Goal: Navigation & Orientation: Find specific page/section

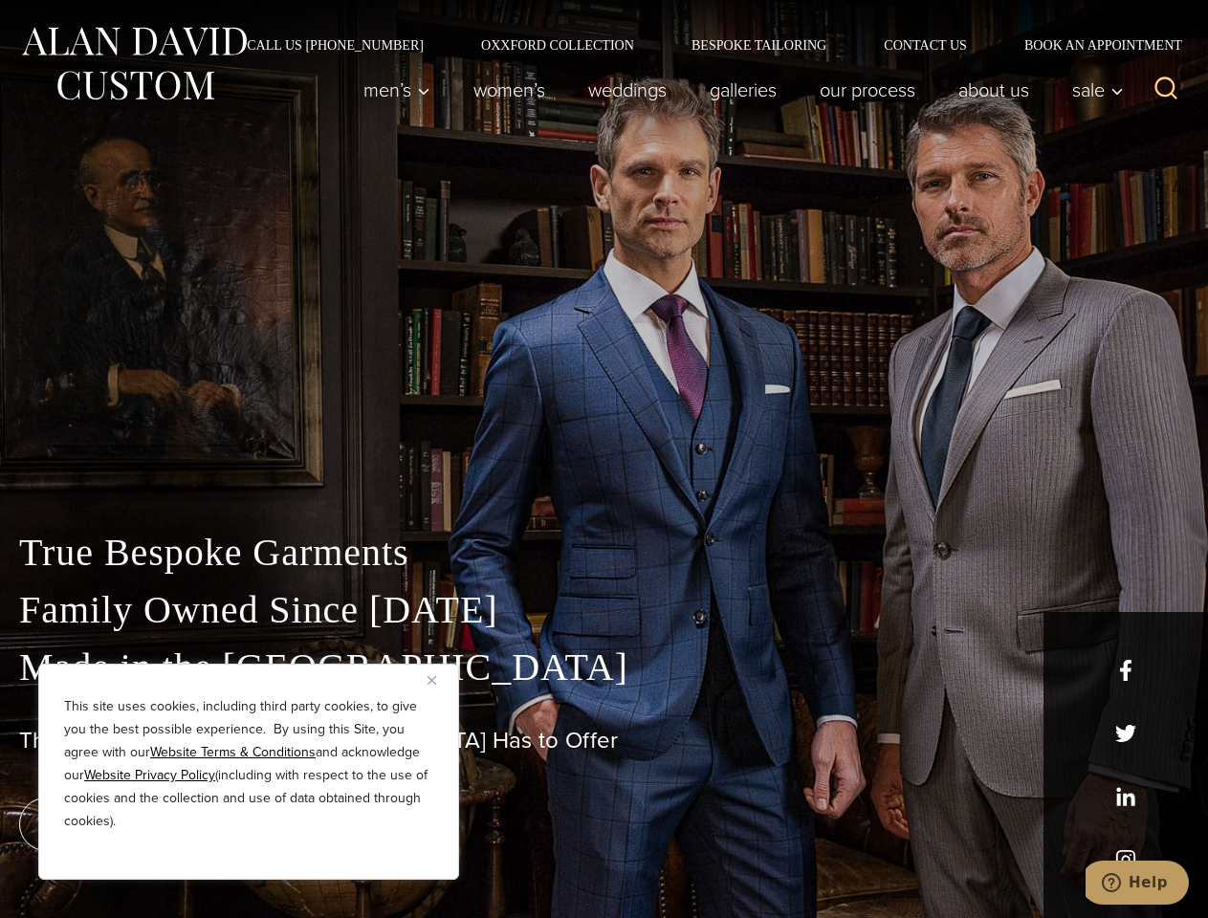
click at [604, 459] on div "True Bespoke Garments Family Owned Since [DATE] Made in [GEOGRAPHIC_DATA] The B…" at bounding box center [604, 674] width 1208 height 490
click at [439, 680] on button "Close" at bounding box center [439, 680] width 23 height 23
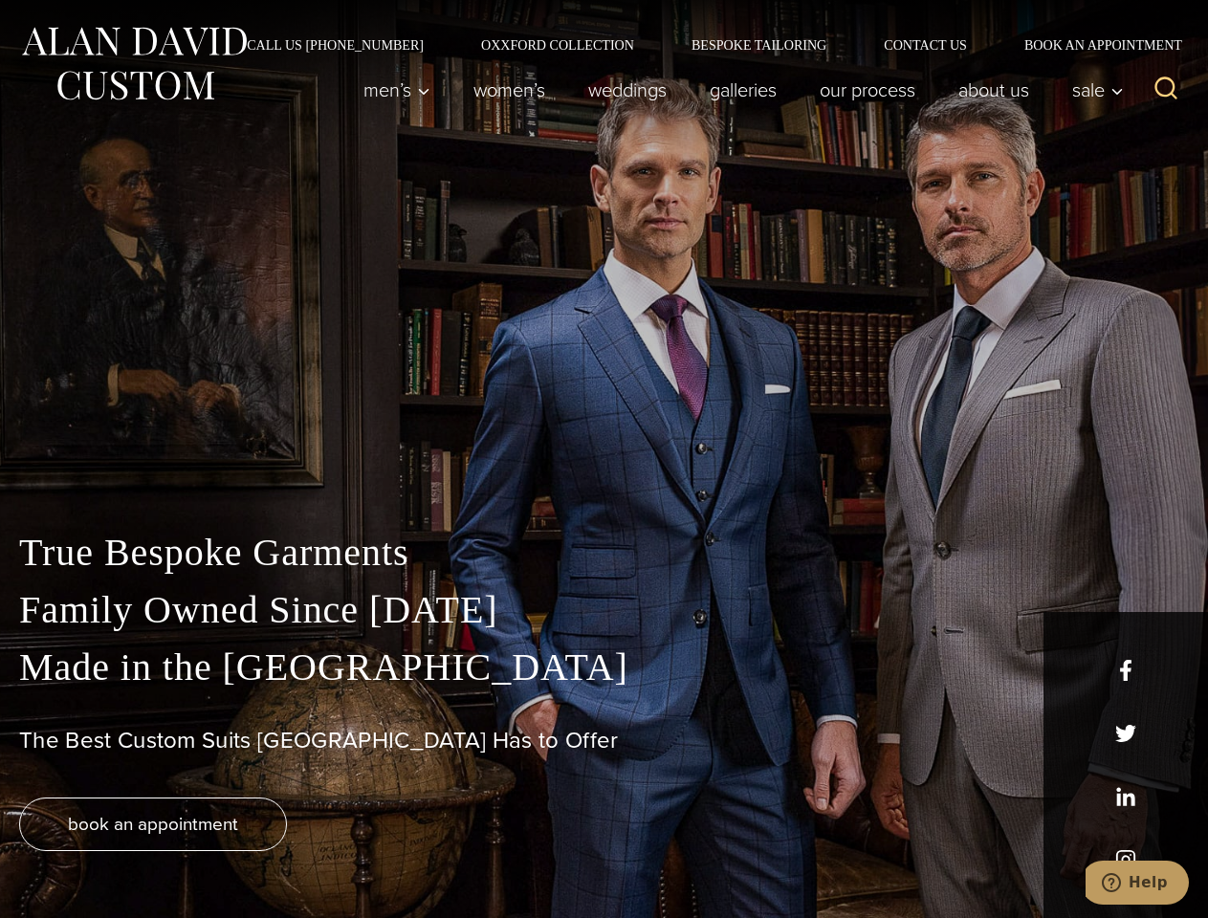
click at [249, 854] on div "True Bespoke Garments Family Owned Since [DATE] Made in [GEOGRAPHIC_DATA] The B…" at bounding box center [604, 721] width 1208 height 394
click at [1166, 90] on icon "Search" at bounding box center [1167, 89] width 28 height 28
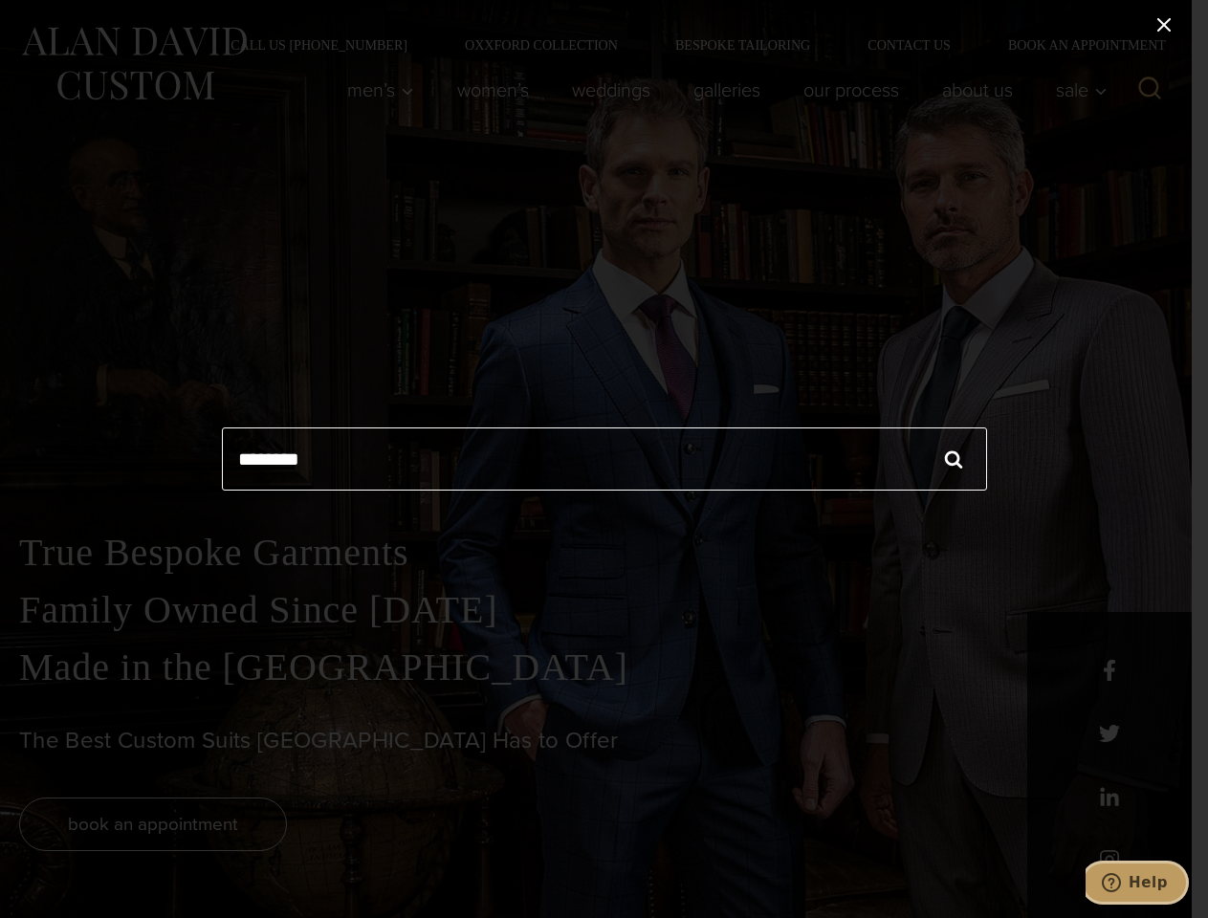
click at [1121, 883] on icon "Help" at bounding box center [1111, 882] width 19 height 19
